Goal: Check status: Check status

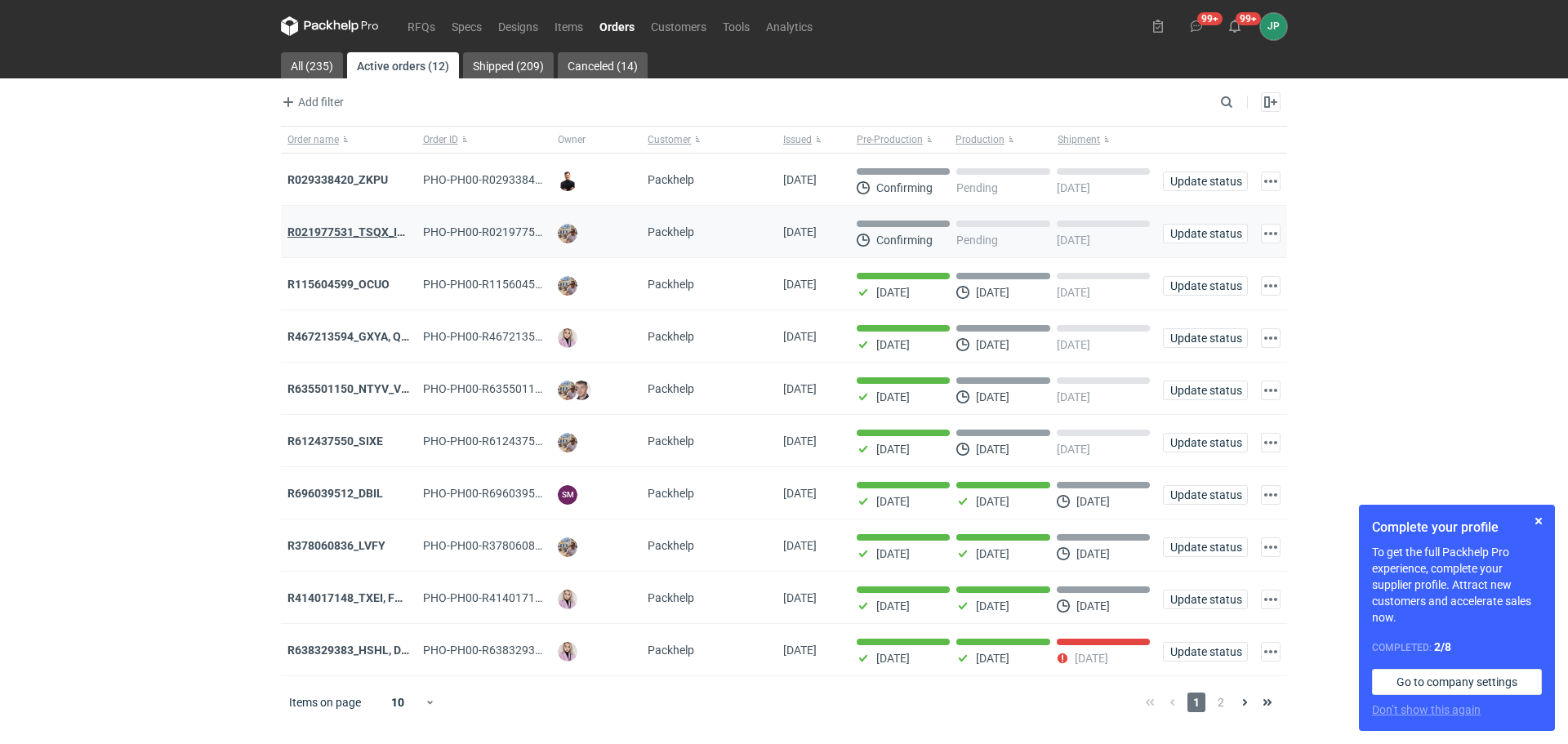
click at [324, 229] on strong "R021977531_TSQX_IDUW" at bounding box center [354, 232] width 134 height 13
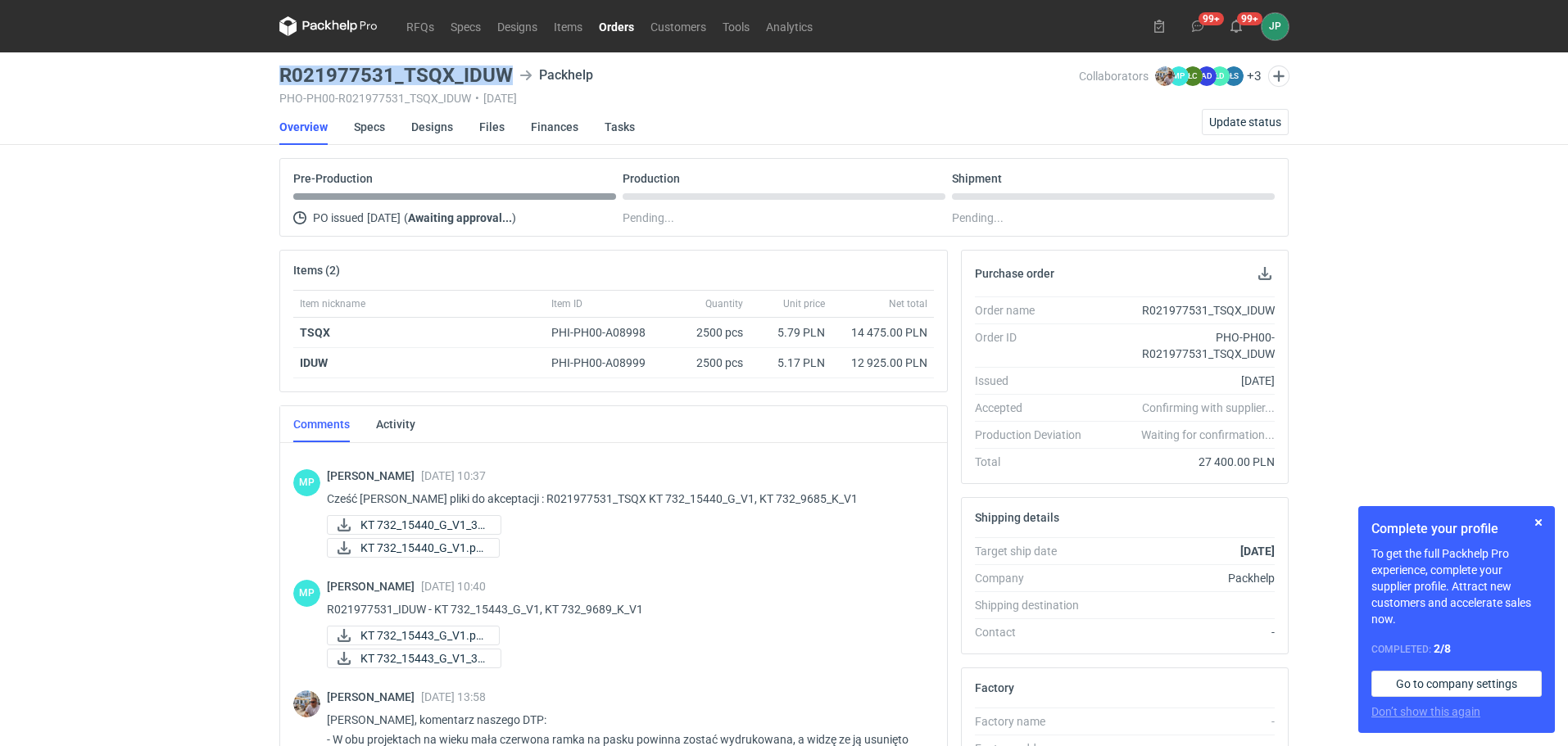
drag, startPoint x: 282, startPoint y: 72, endPoint x: 508, endPoint y: 68, distance: 226.0
click at [508, 68] on h3 "R021977531_TSQX_IDUW" at bounding box center [396, 75] width 233 height 20
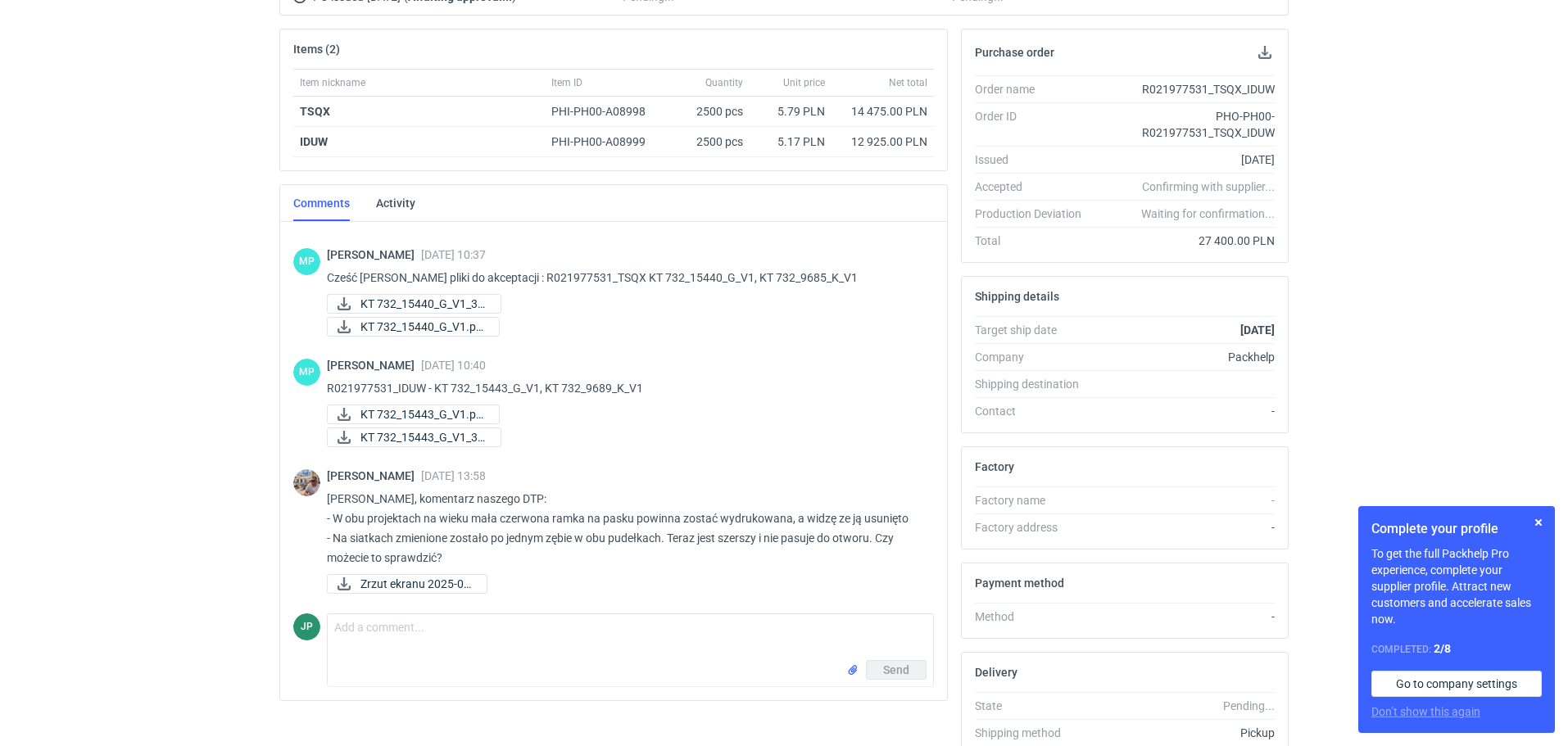
scroll to position [323, 0]
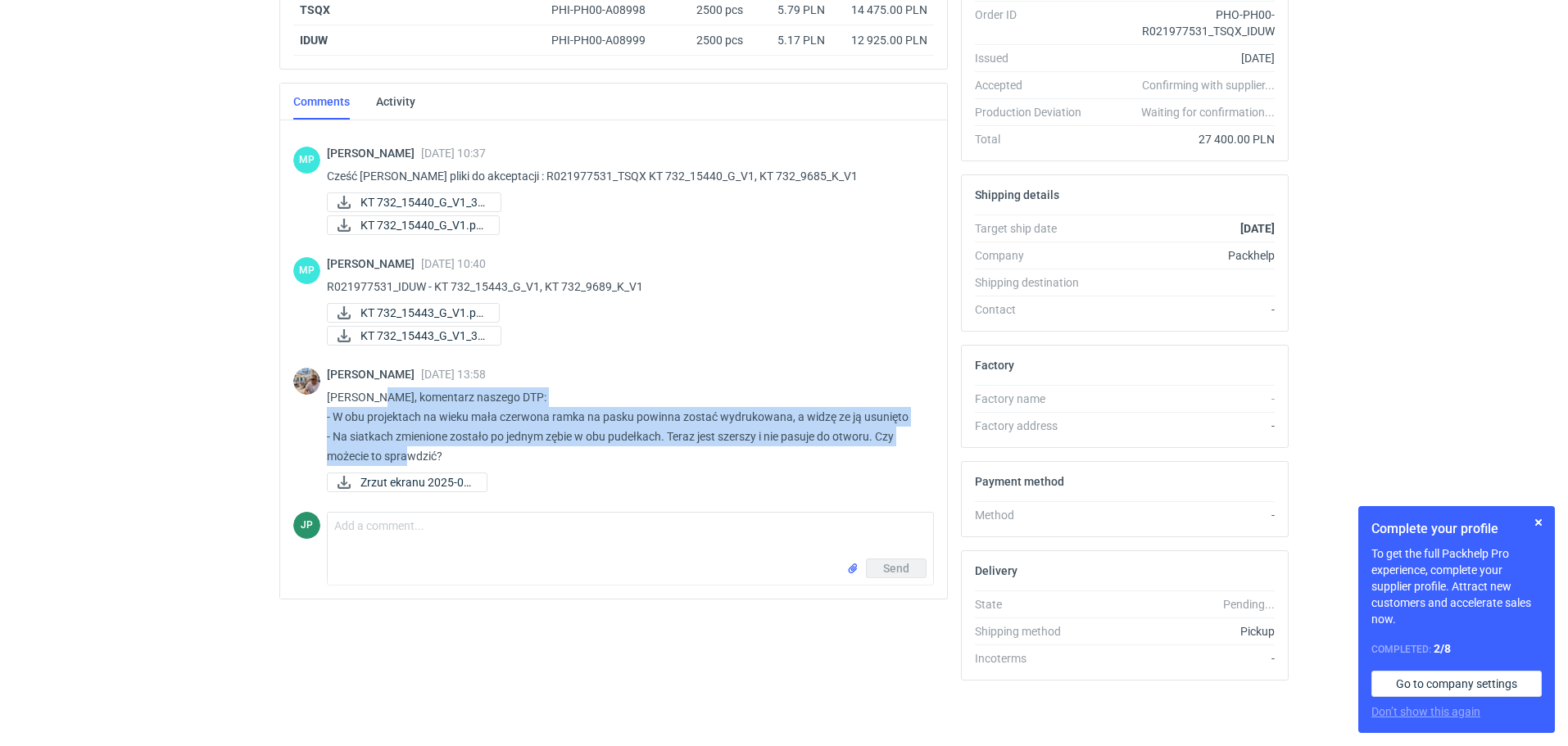
drag, startPoint x: 375, startPoint y: 395, endPoint x: 468, endPoint y: 447, distance: 106.6
click at [468, 447] on p "[PERSON_NAME], komentarz naszego DTP: - W obu projektach na wieku mała czerwona…" at bounding box center [624, 427] width 594 height 78
copy p "komentarz naszego DTP: - W obu projektach na wieku mała czerwona ramka na pasku…"
click at [445, 482] on span "Zrzut ekranu 2025-09..." at bounding box center [417, 482] width 113 height 18
click at [1356, 2] on div "RFQs Specs Designs Items Orders Customers Tools Analytics 99+ 99+ JP Justyna Po…" at bounding box center [784, 50] width 1568 height 746
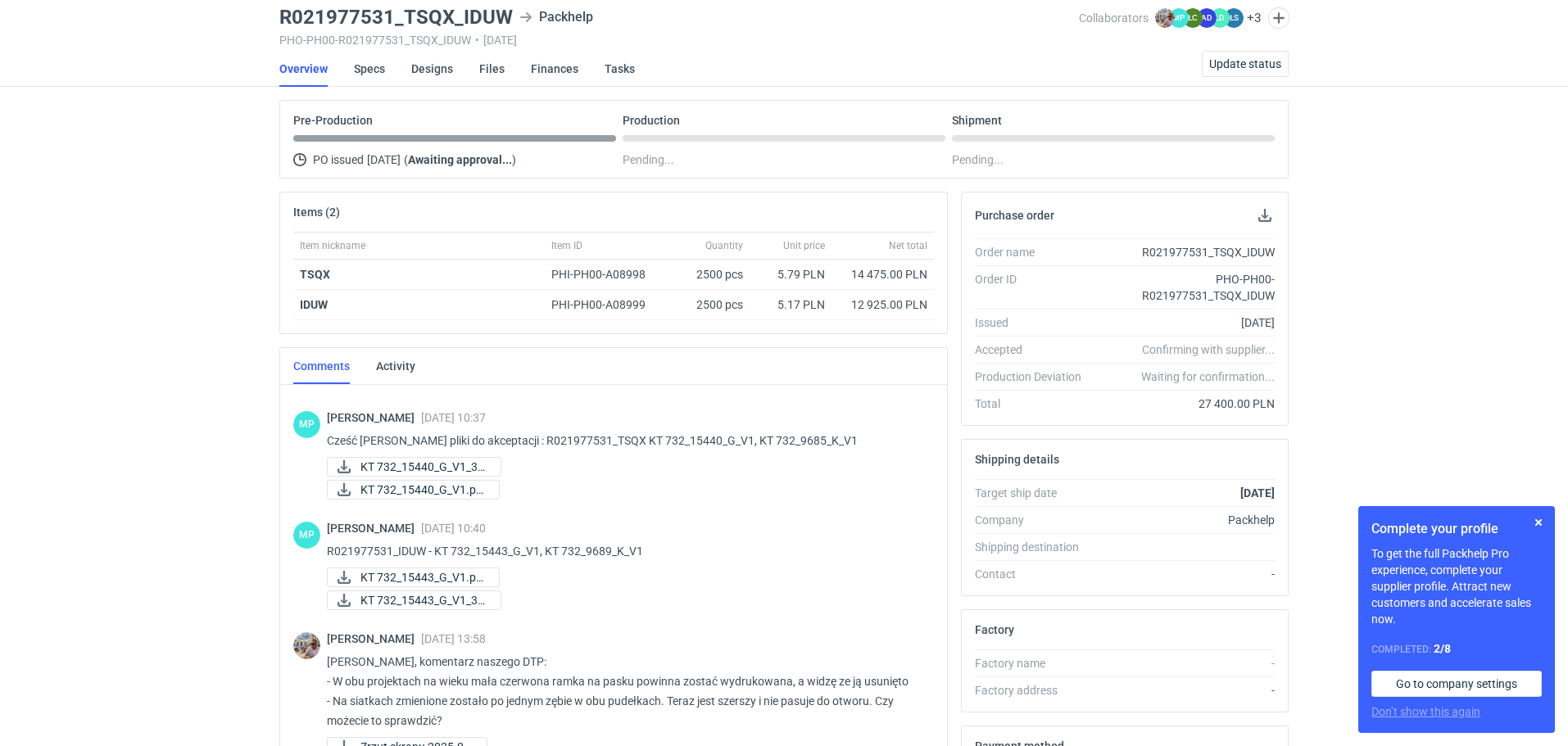
scroll to position [0, 0]
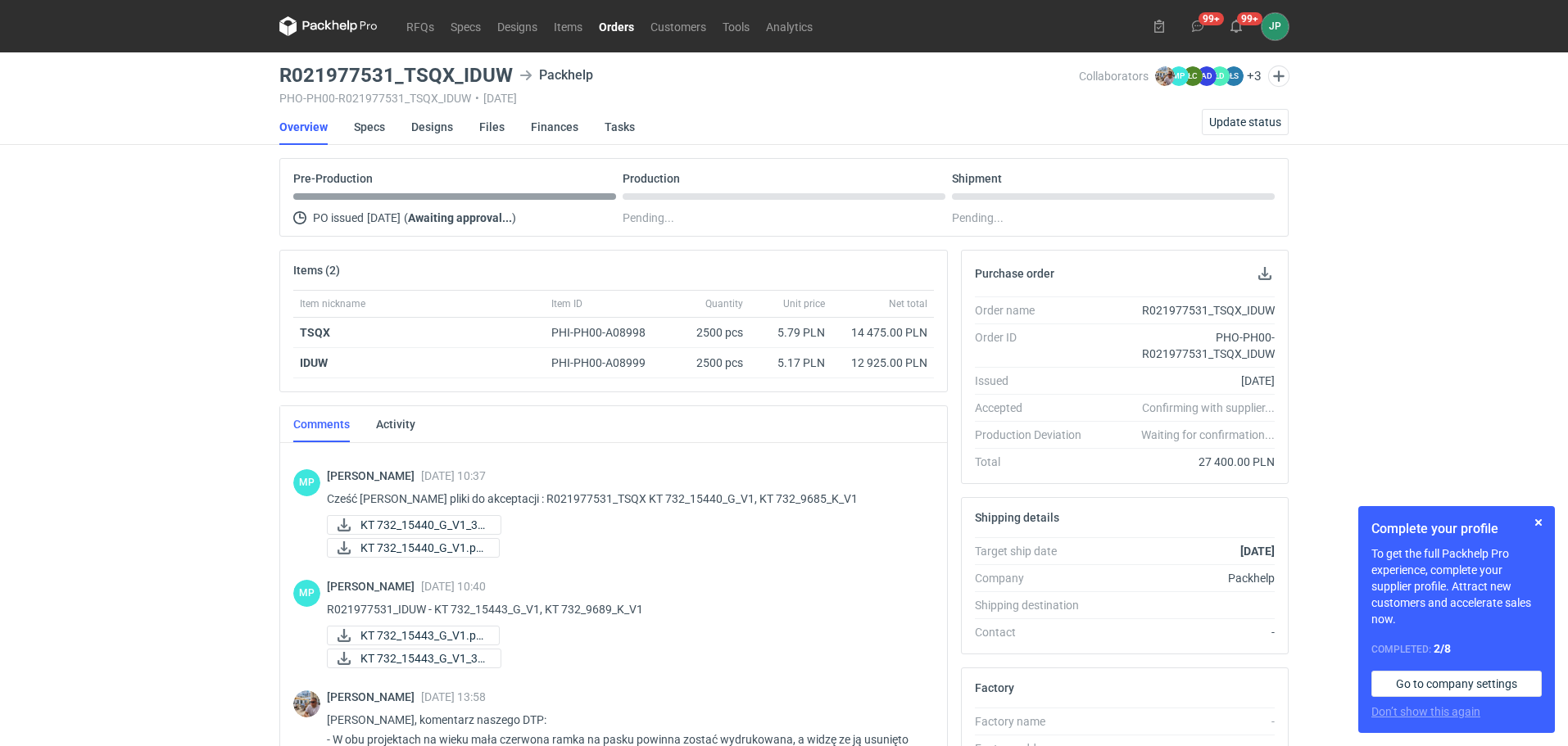
click at [618, 19] on link "Orders" at bounding box center [616, 26] width 51 height 20
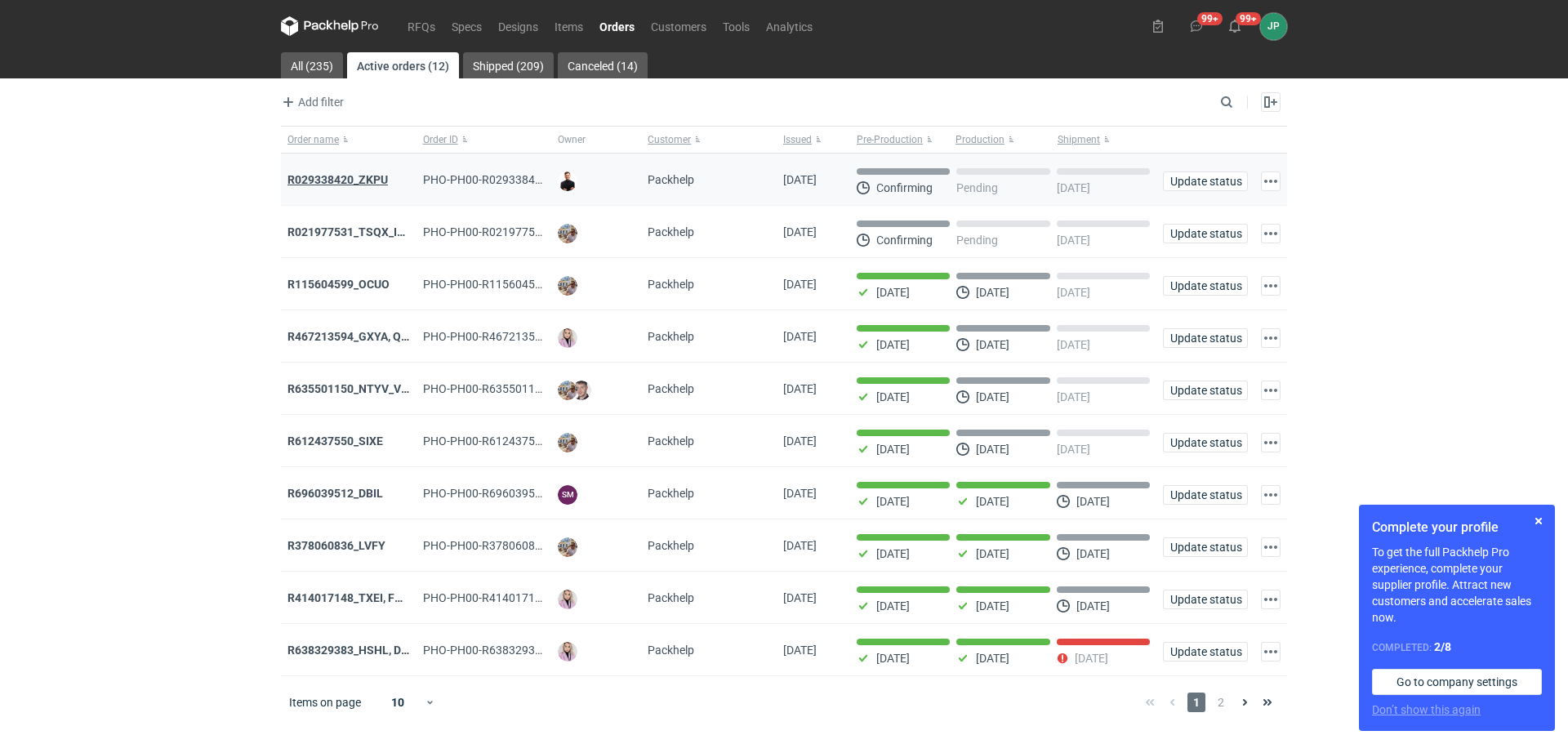
click at [353, 179] on strong "R029338420_ZKPU" at bounding box center [337, 179] width 100 height 13
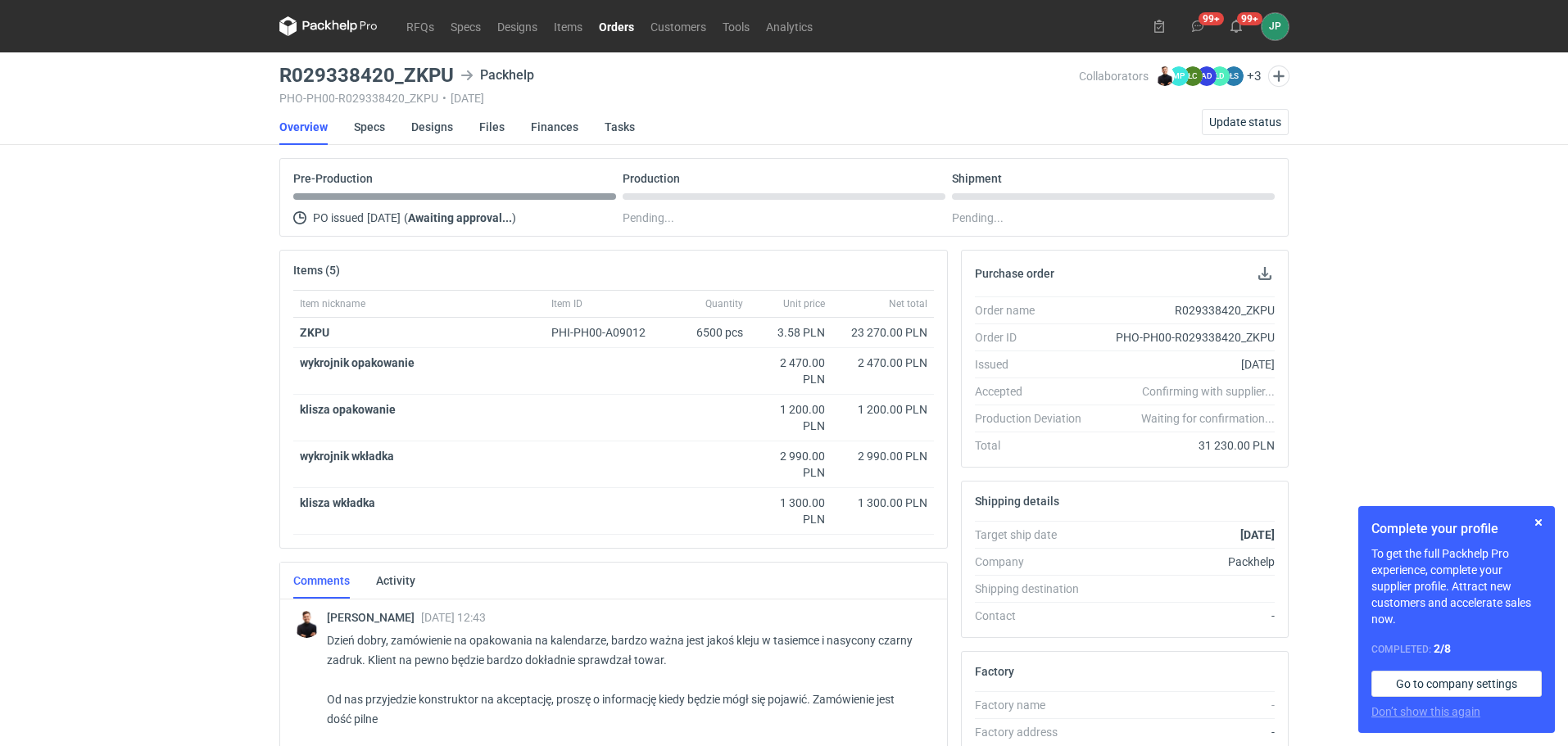
click at [610, 26] on link "Orders" at bounding box center [616, 26] width 51 height 20
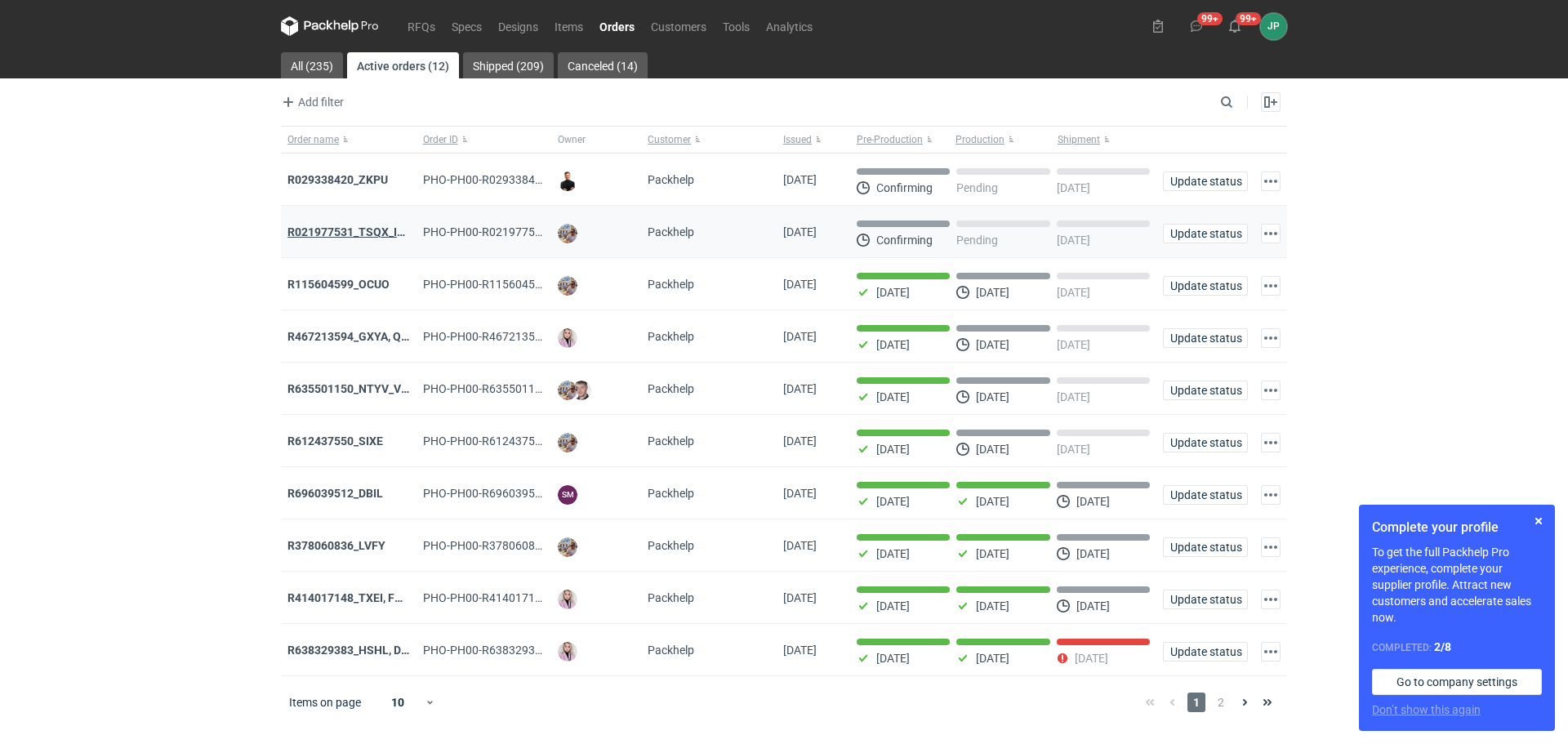
click at [367, 232] on strong "R021977531_TSQX_IDUW" at bounding box center [354, 232] width 134 height 13
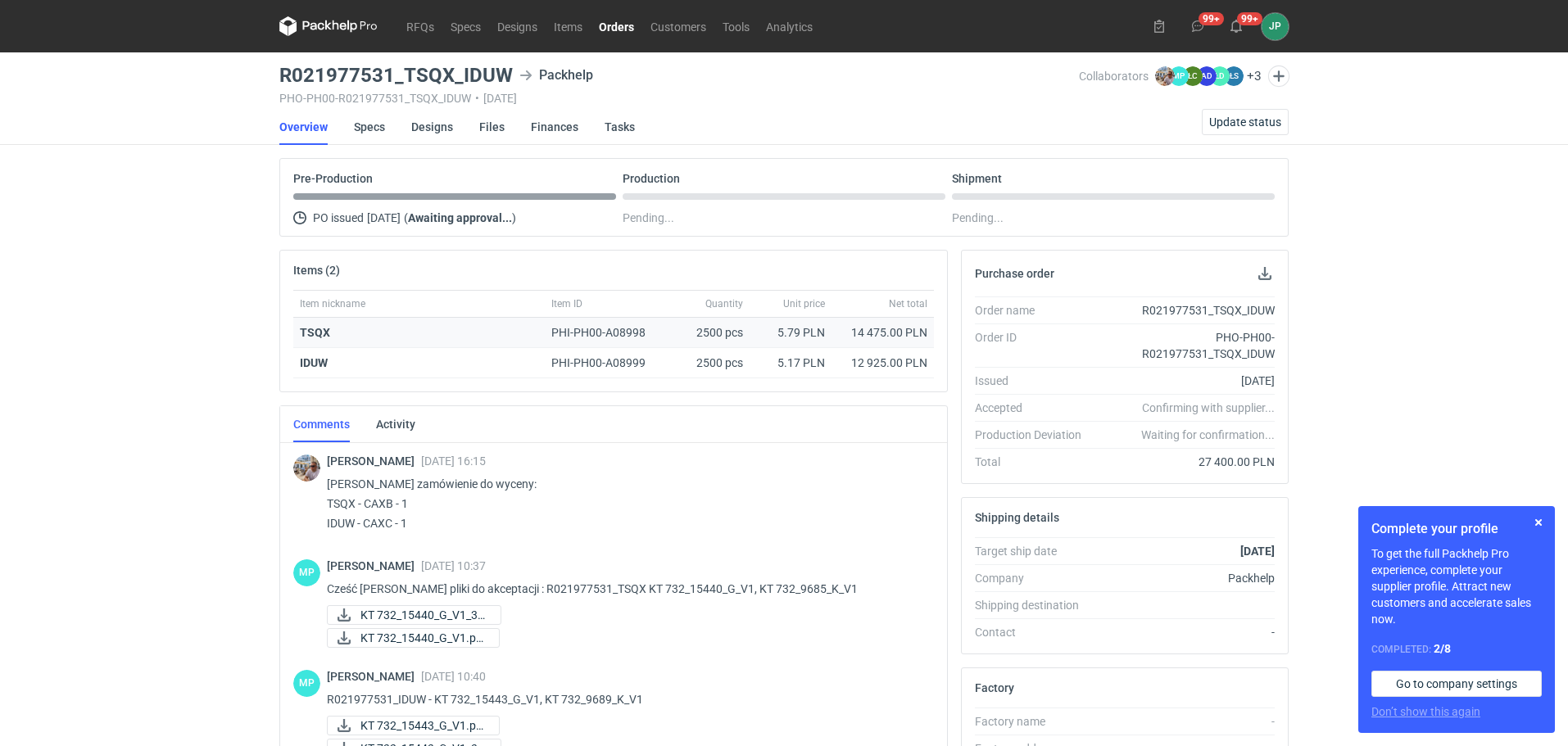
click at [315, 334] on strong "TSQX" at bounding box center [315, 333] width 31 height 13
click at [607, 25] on link "Orders" at bounding box center [616, 26] width 51 height 20
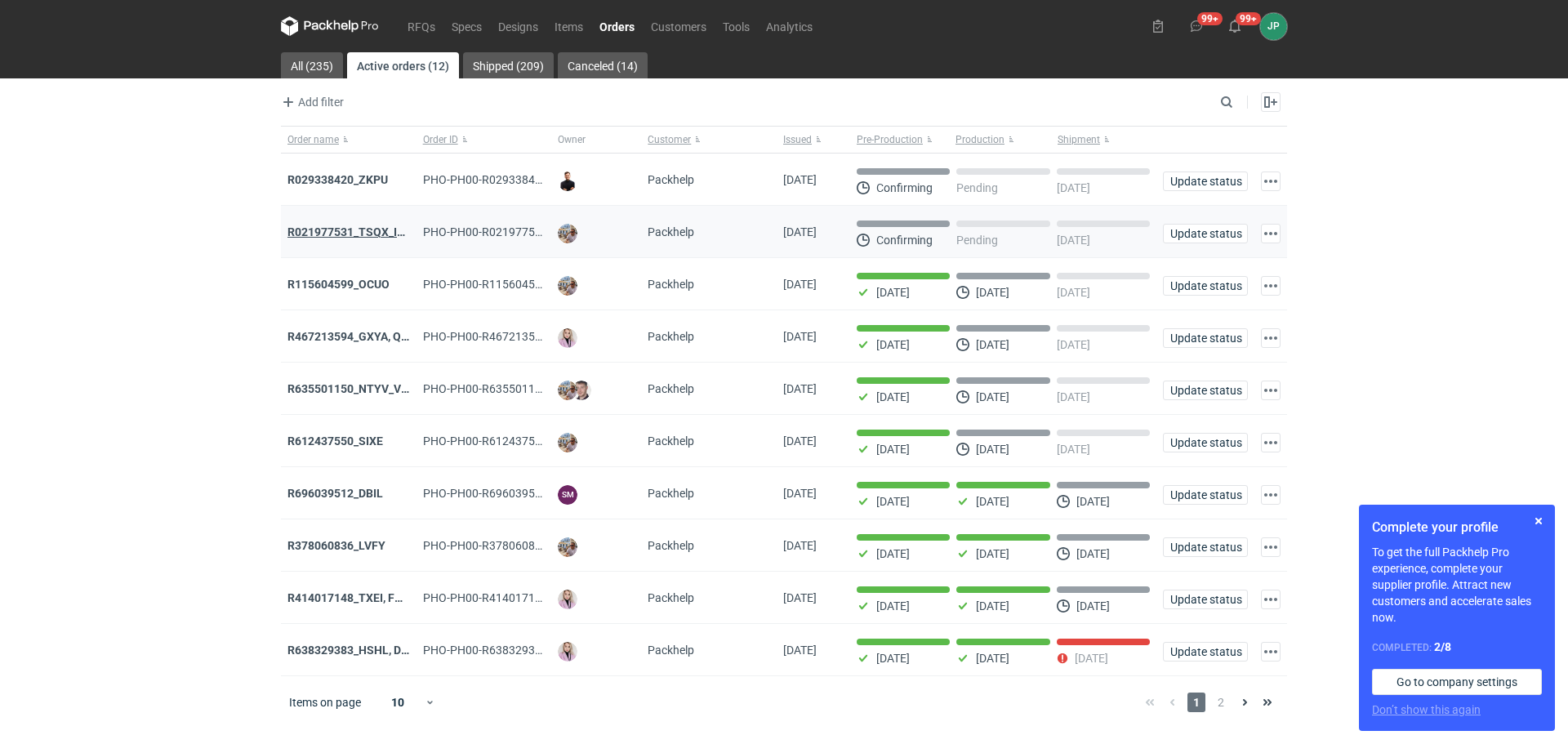
click at [367, 232] on strong "R021977531_TSQX_IDUW" at bounding box center [354, 232] width 134 height 13
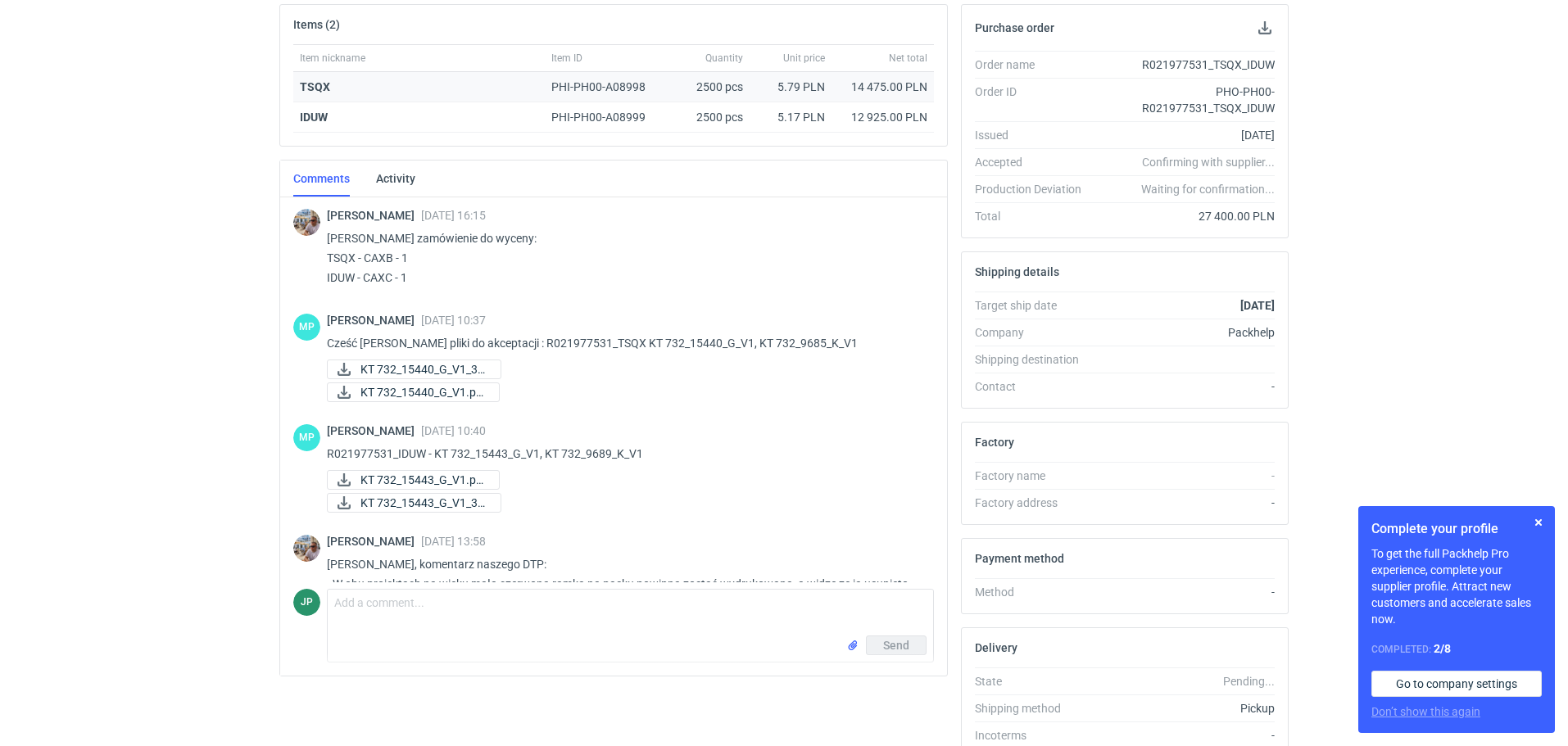
click at [334, 82] on div "TSQX" at bounding box center [420, 87] width 239 height 17
click at [613, 84] on div "PHI-PH00-A08998" at bounding box center [606, 87] width 110 height 17
click at [313, 81] on strong "TSQX" at bounding box center [315, 87] width 31 height 13
click at [316, 111] on strong "IDUW" at bounding box center [314, 117] width 28 height 13
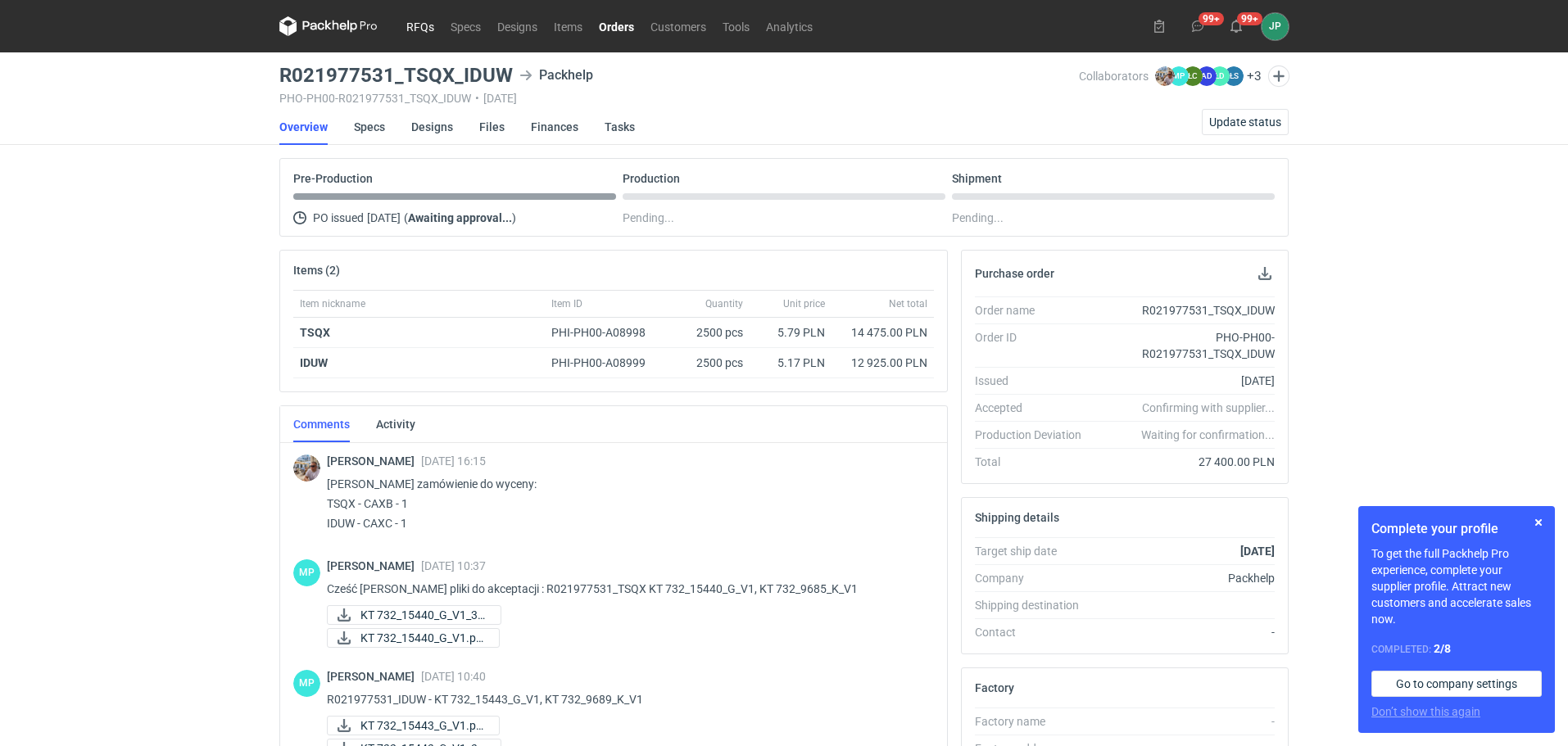
click at [420, 27] on link "RFQs" at bounding box center [420, 26] width 44 height 20
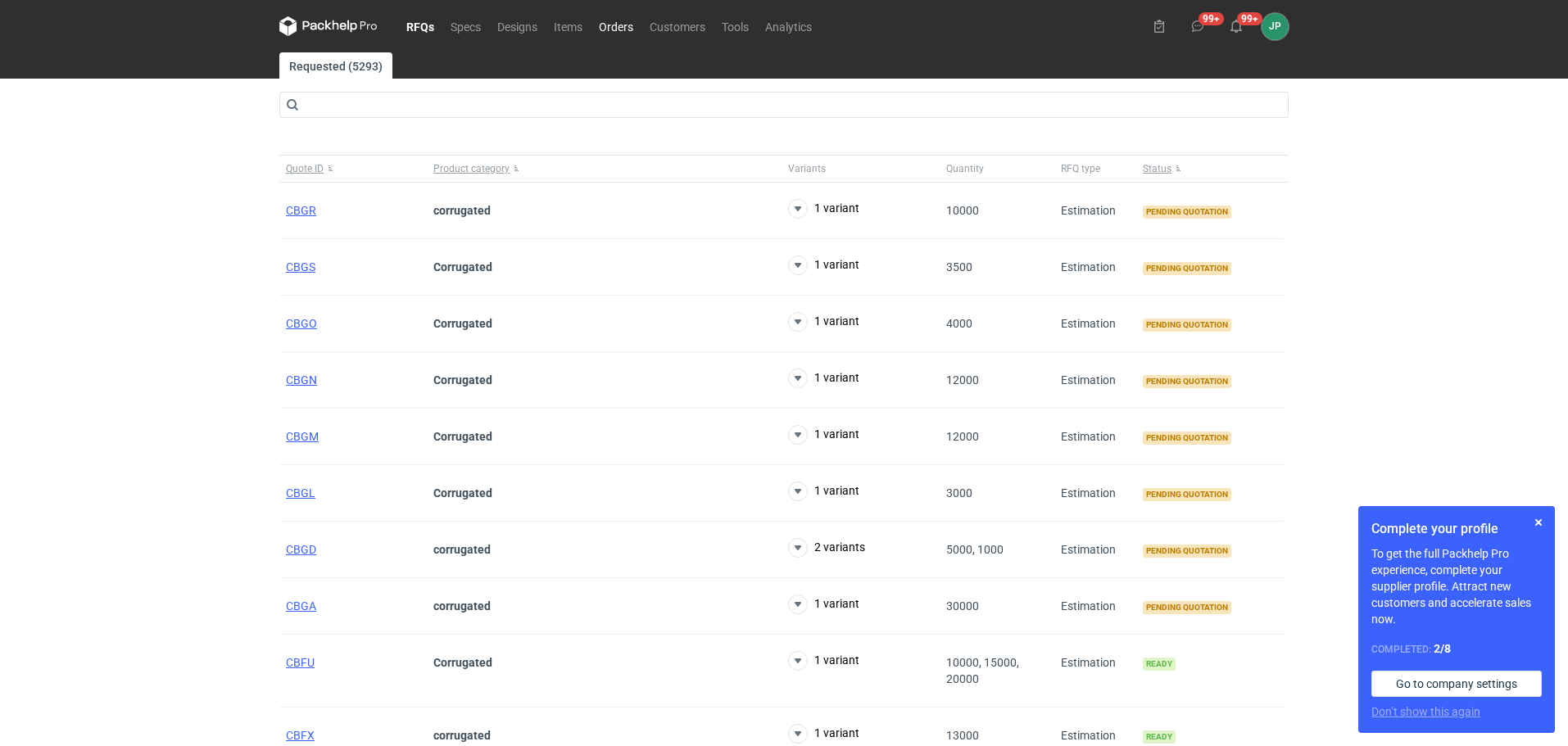
click at [622, 22] on link "Orders" at bounding box center [616, 26] width 50 height 20
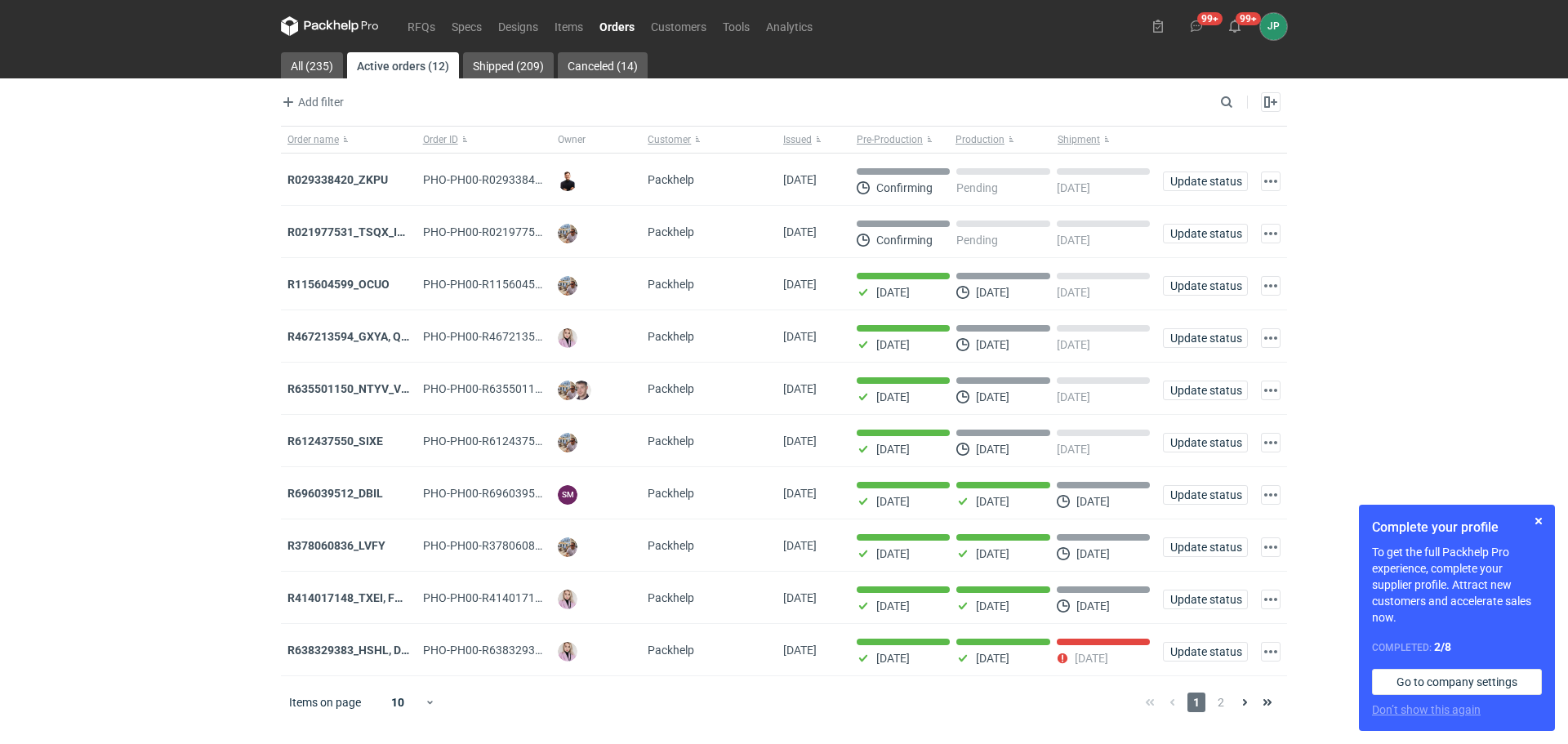
click at [620, 22] on link "Orders" at bounding box center [616, 26] width 51 height 20
click at [373, 232] on strong "R021977531_TSQX_IDUW" at bounding box center [354, 232] width 134 height 13
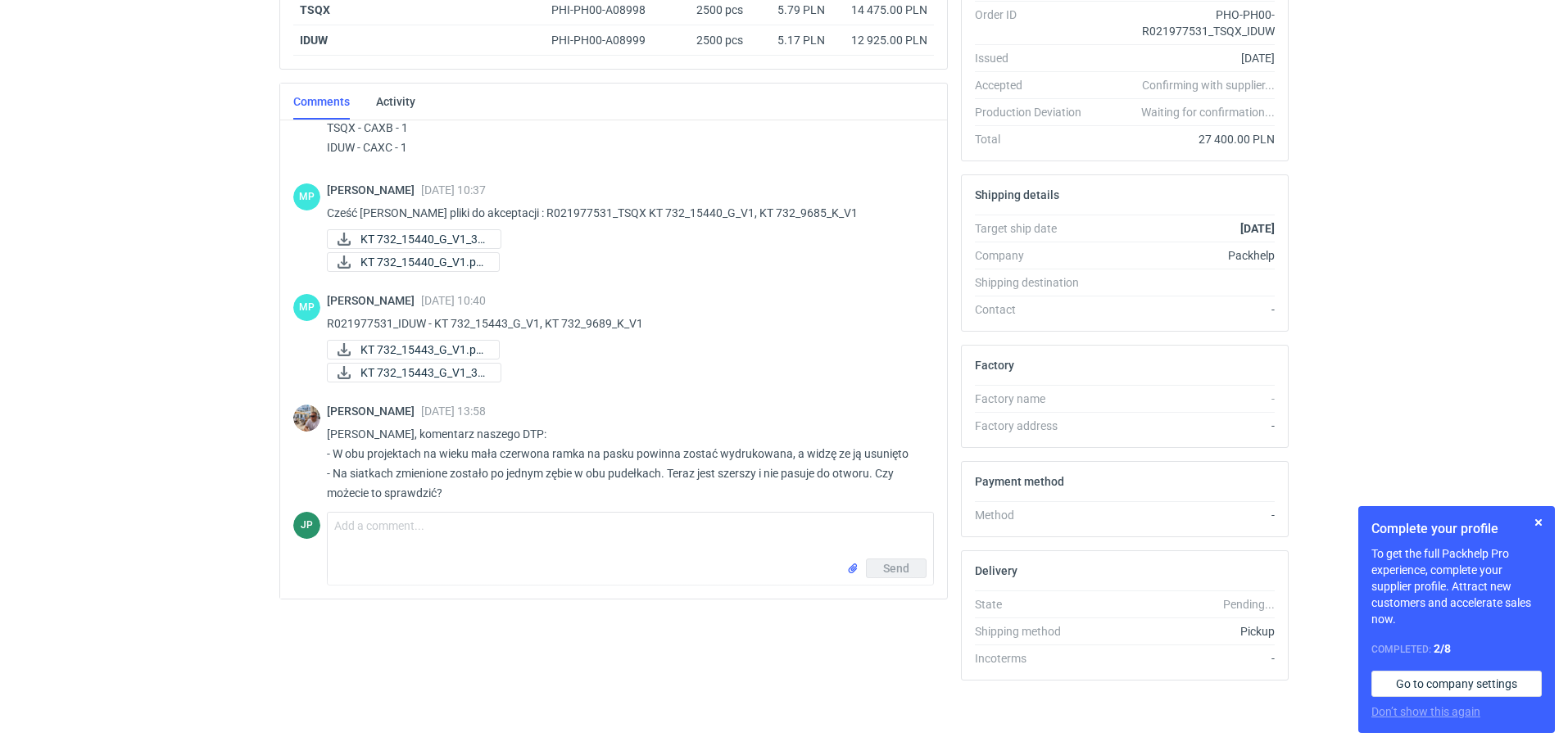
scroll to position [82, 0]
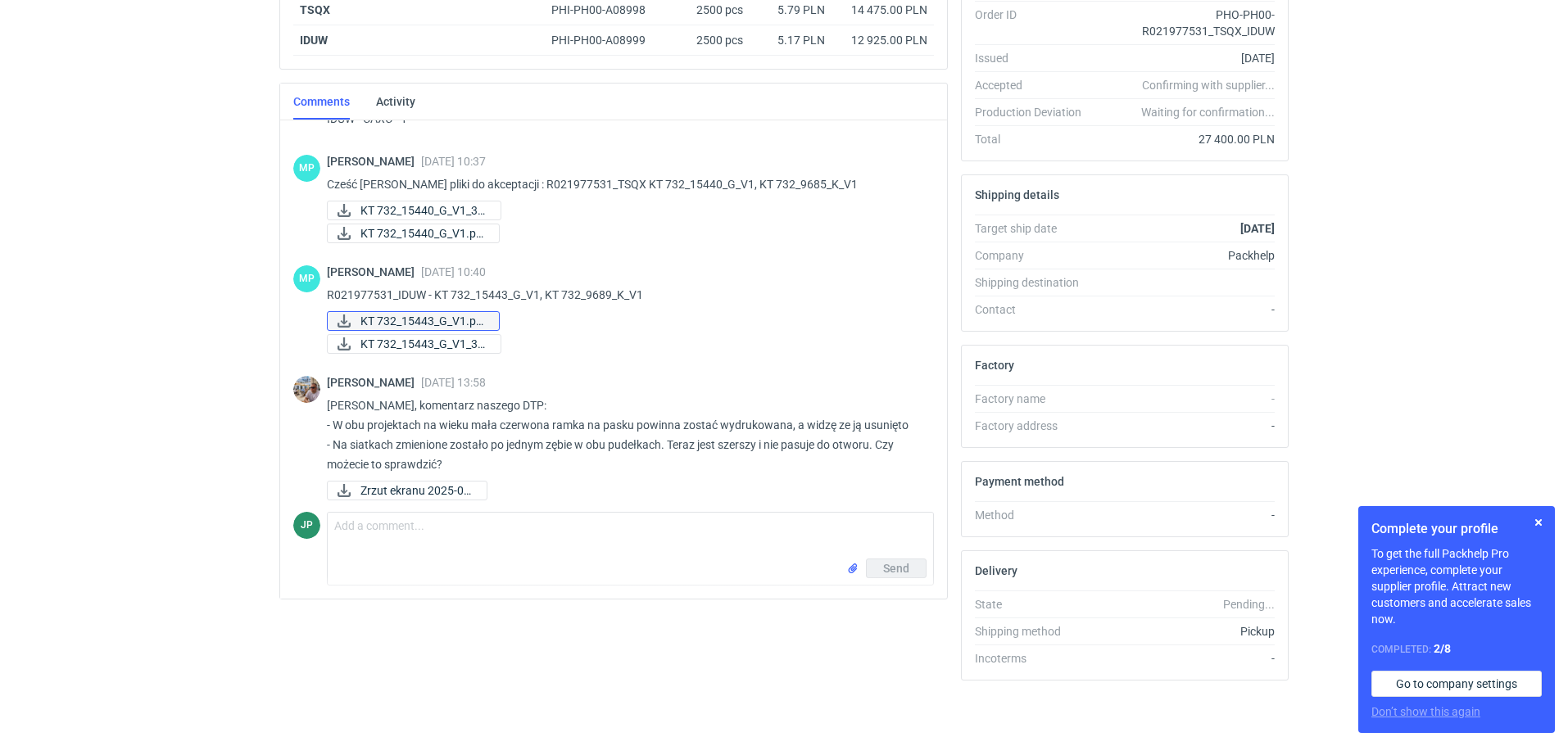
click at [429, 315] on span "KT 732_15443_G_V1.pd..." at bounding box center [423, 321] width 125 height 18
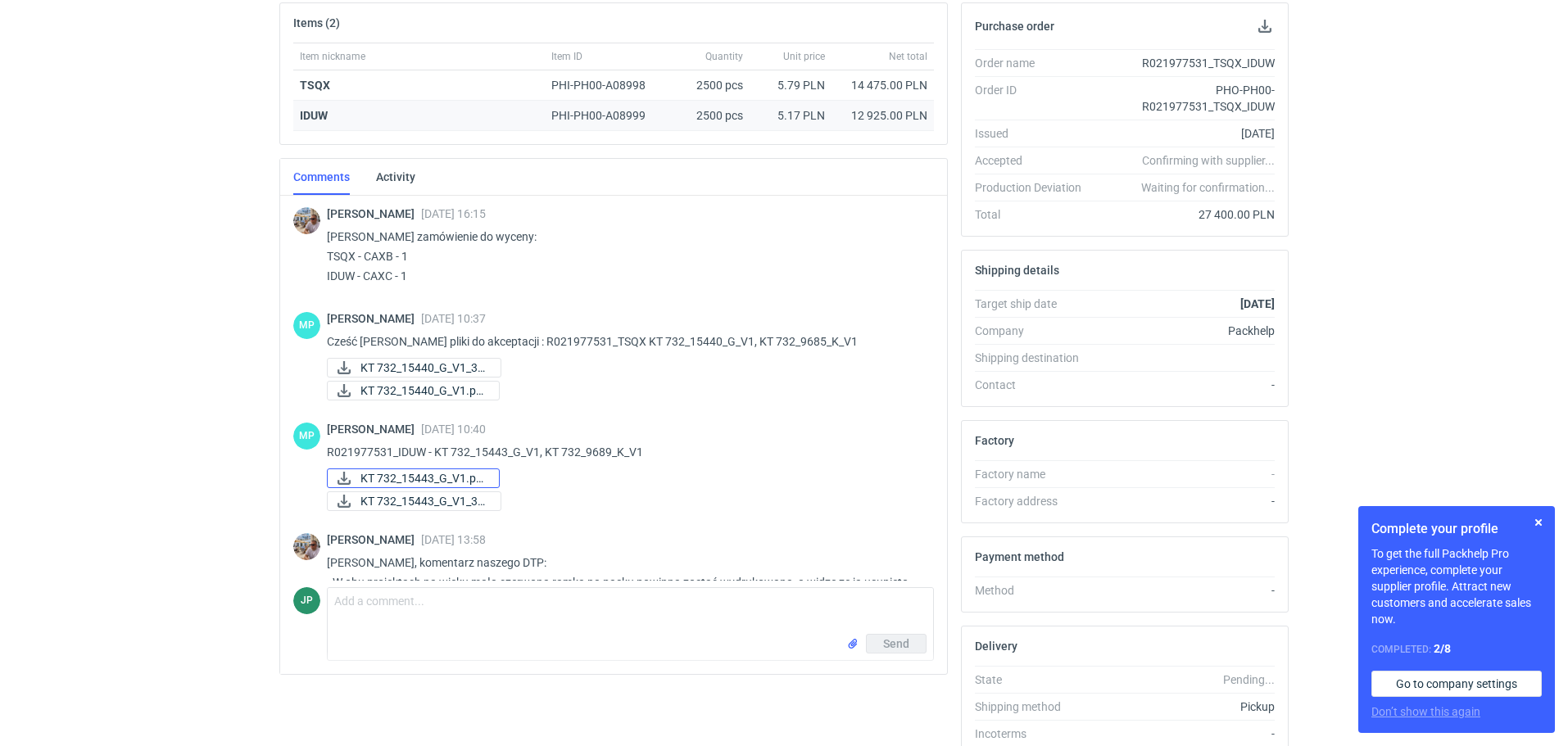
scroll to position [0, 0]
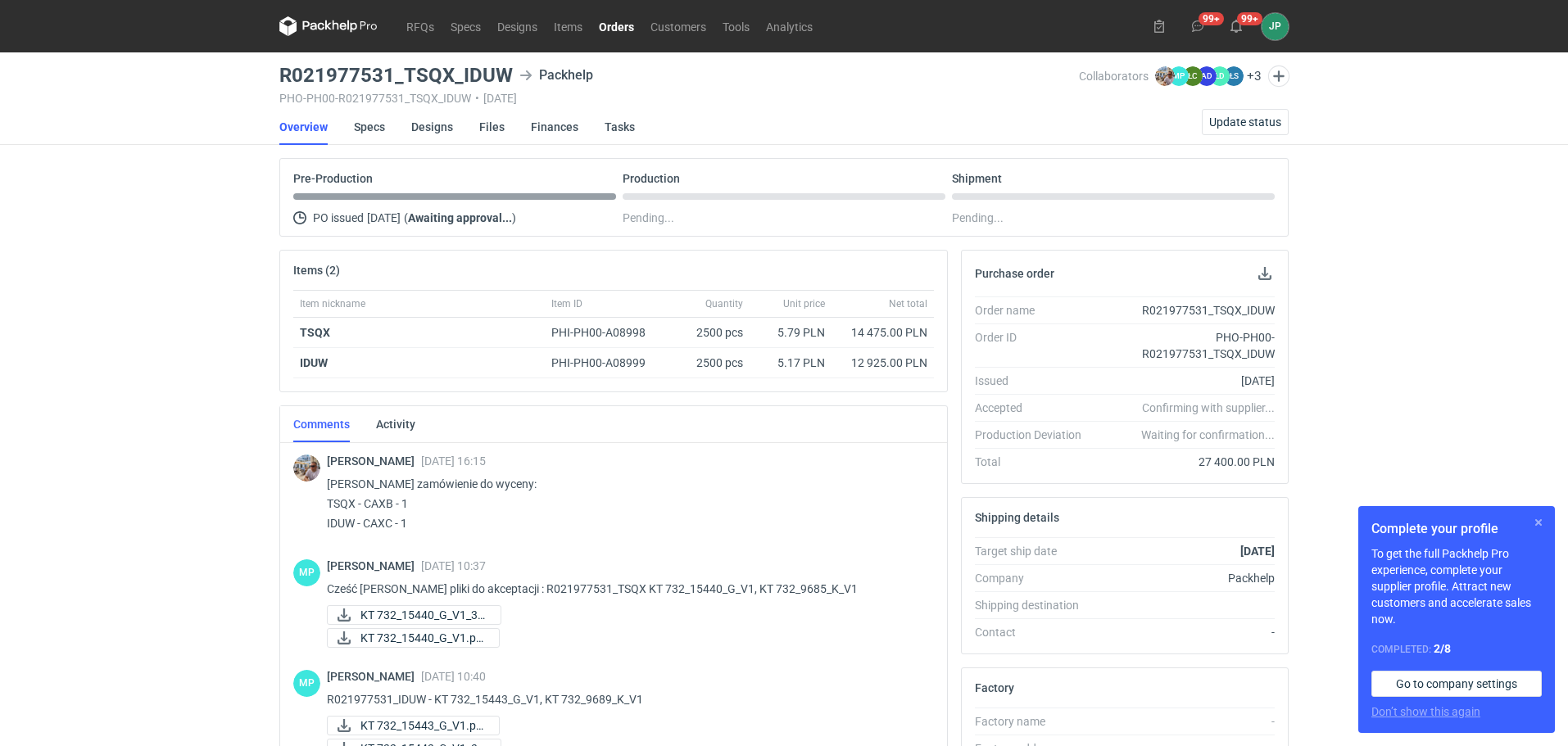
click at [1538, 524] on button "button" at bounding box center [1538, 522] width 20 height 20
